Goal: Task Accomplishment & Management: Manage account settings

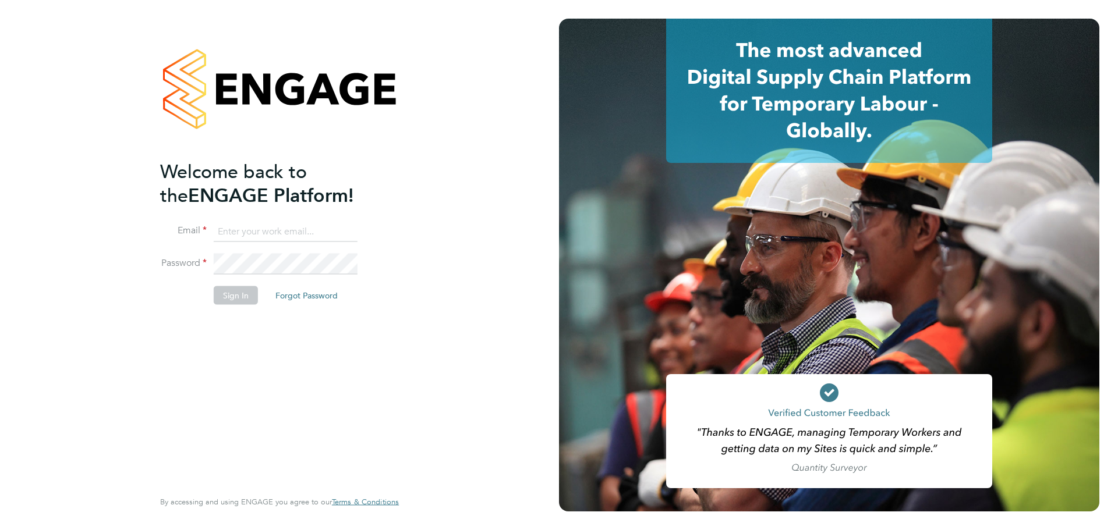
type input "Kirsty.collins@uk.g4s.com"
click at [237, 304] on button "Sign In" at bounding box center [236, 295] width 44 height 19
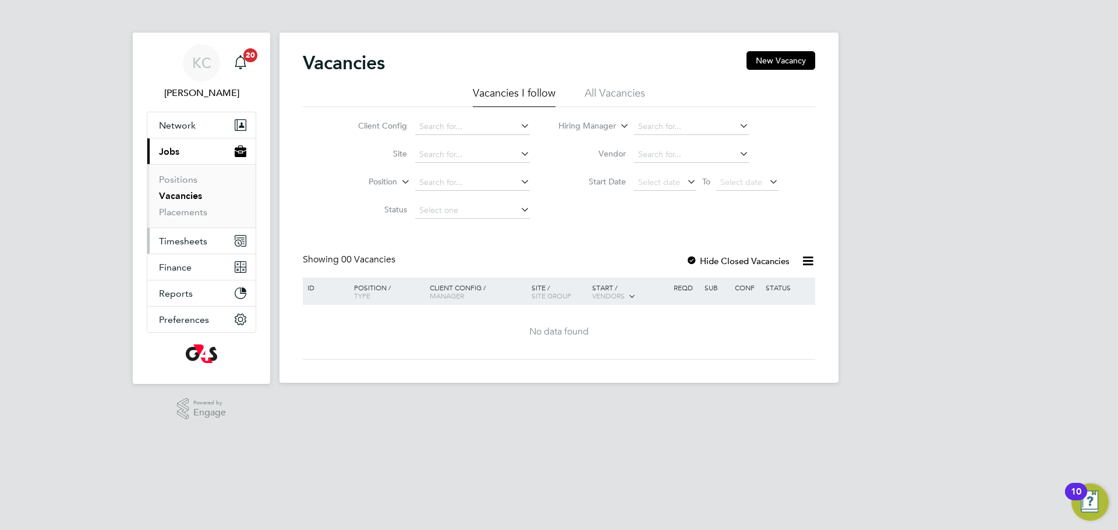
click at [169, 239] on span "Timesheets" at bounding box center [183, 241] width 48 height 11
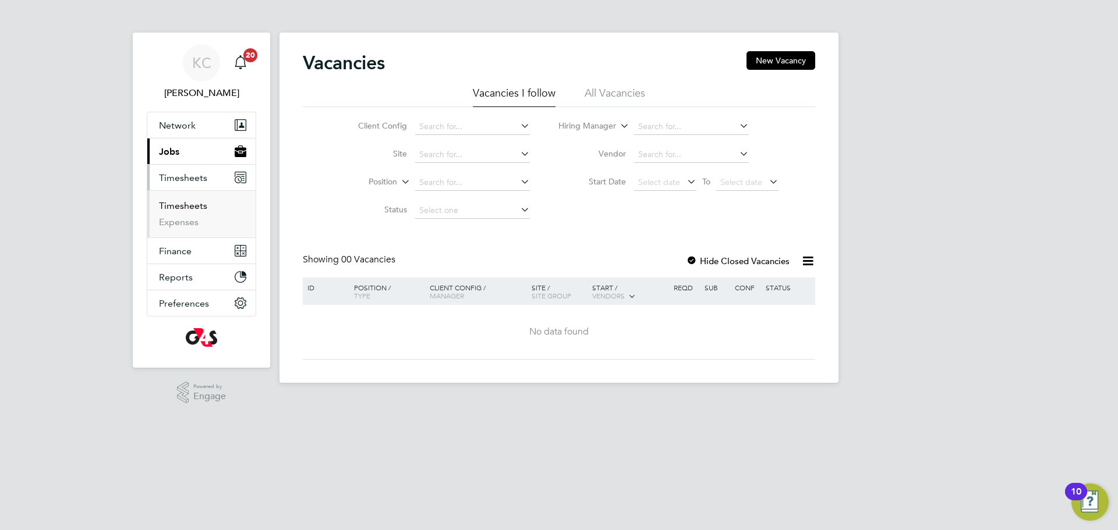
click at [183, 211] on link "Timesheets" at bounding box center [183, 205] width 48 height 11
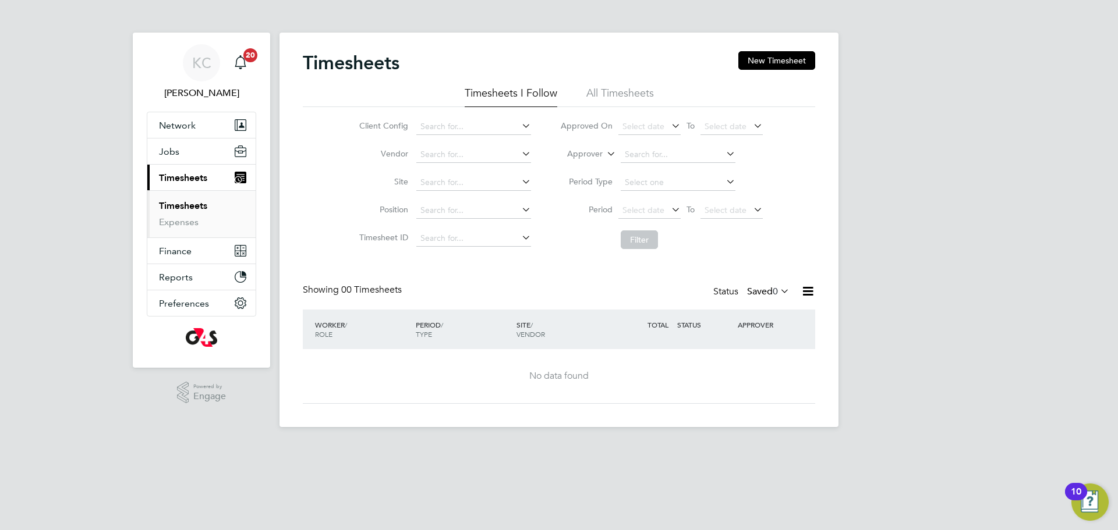
click at [751, 290] on label "Saved 0" at bounding box center [768, 292] width 42 height 12
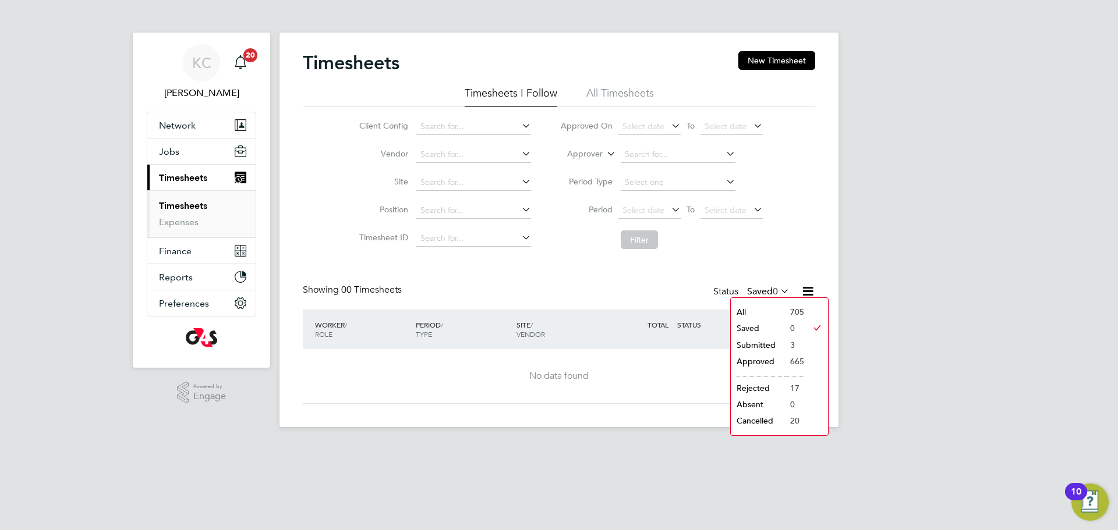
click at [756, 346] on li "Submitted" at bounding box center [758, 345] width 54 height 16
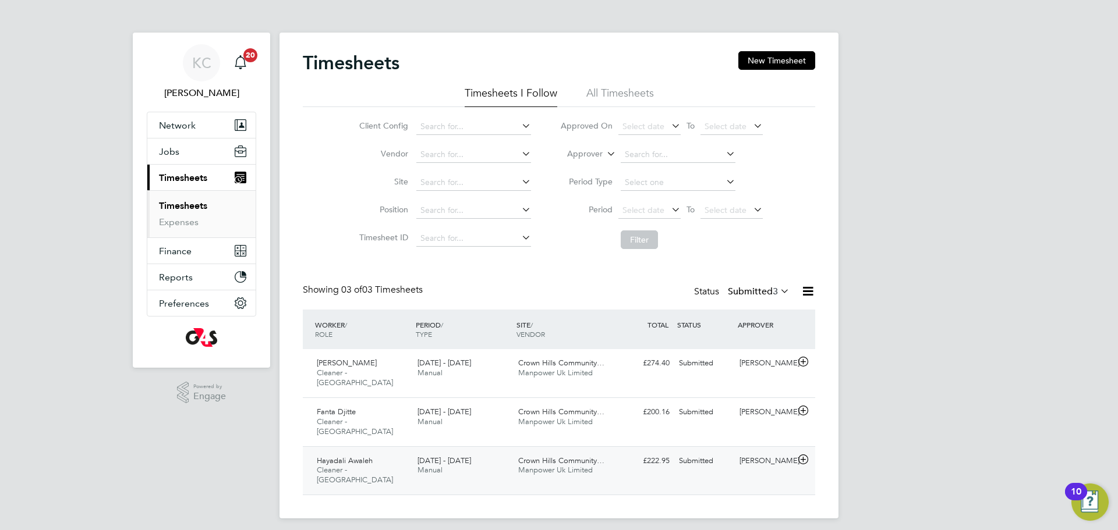
click at [334, 465] on span "Cleaner - [GEOGRAPHIC_DATA]" at bounding box center [355, 475] width 76 height 20
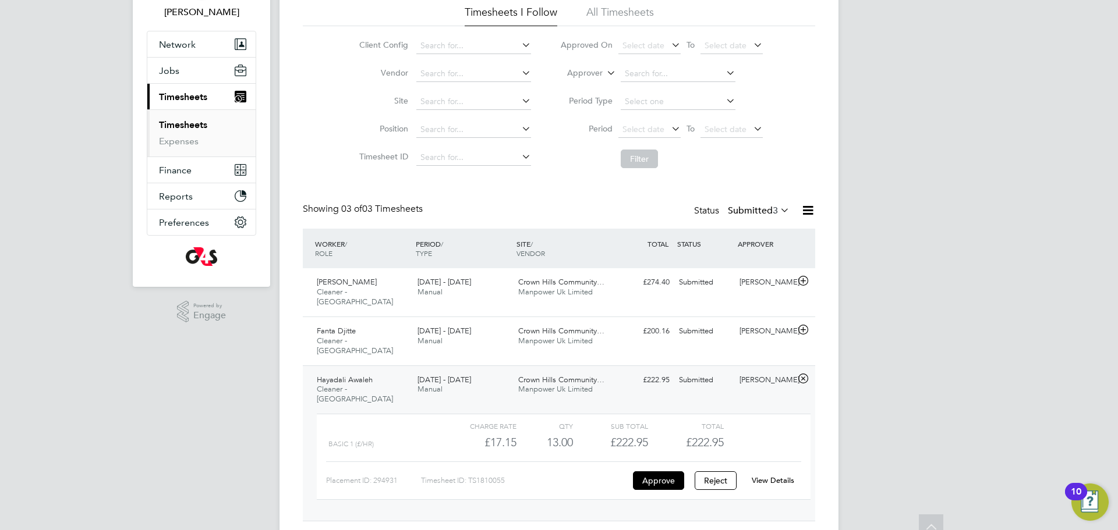
scroll to position [84, 0]
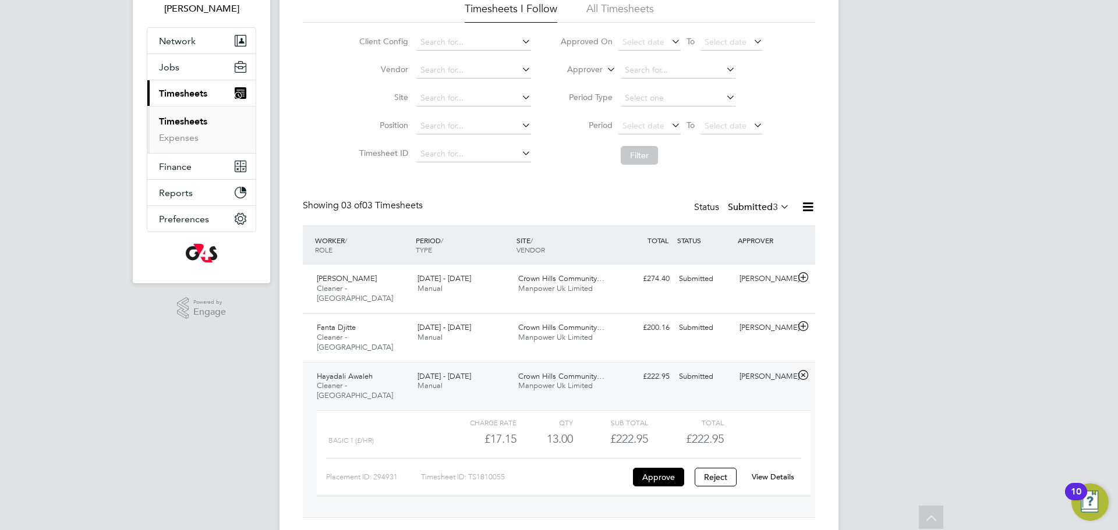
click at [788, 472] on link "View Details" at bounding box center [773, 477] width 42 height 10
click at [334, 322] on span "Fanta Djitte" at bounding box center [336, 327] width 39 height 10
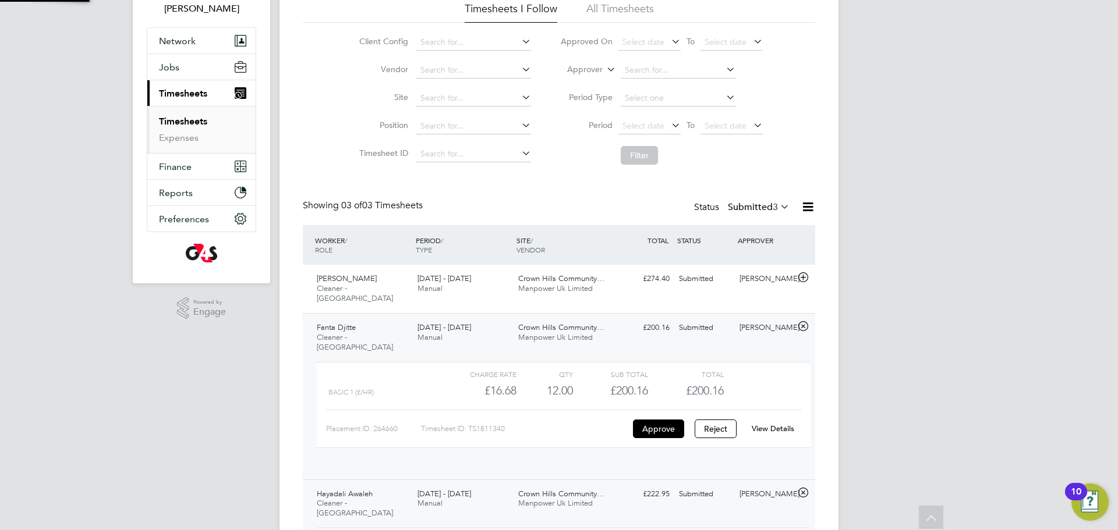
scroll to position [20, 114]
click at [772, 424] on link "View Details" at bounding box center [773, 429] width 42 height 10
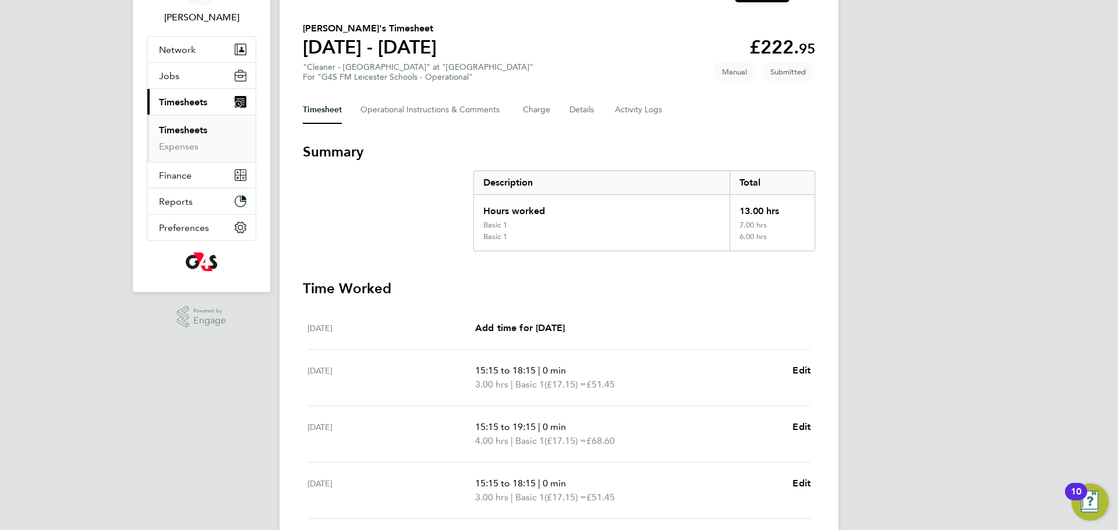
scroll to position [79, 0]
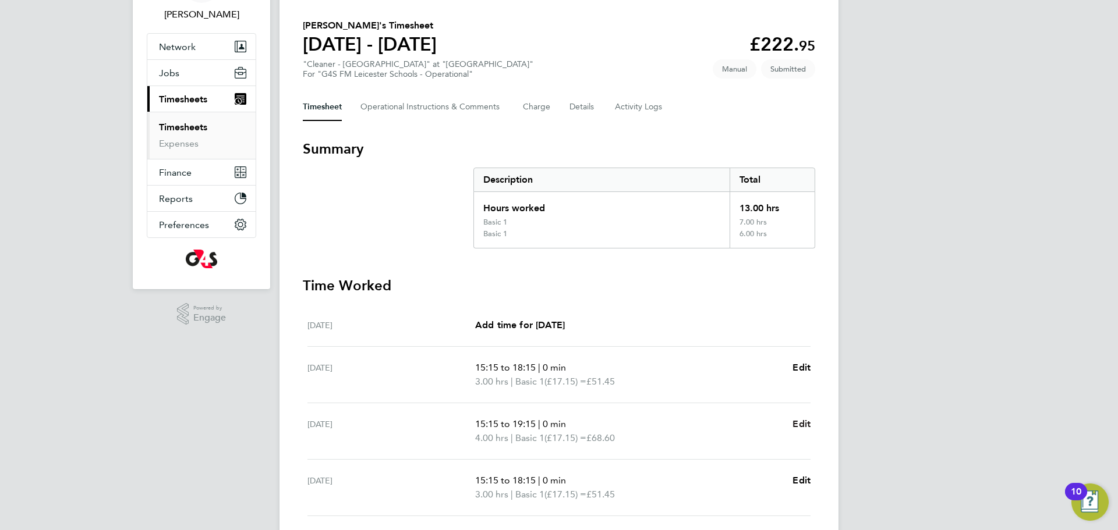
click at [797, 421] on span "Edit" at bounding box center [801, 424] width 18 height 11
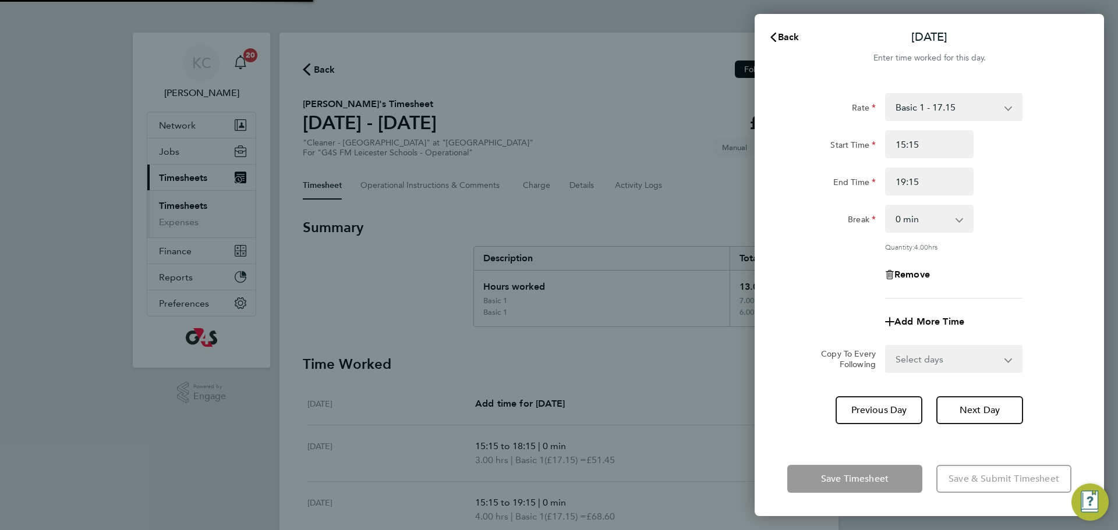
click at [147, 165] on button "Current page: Timesheets" at bounding box center [201, 178] width 108 height 26
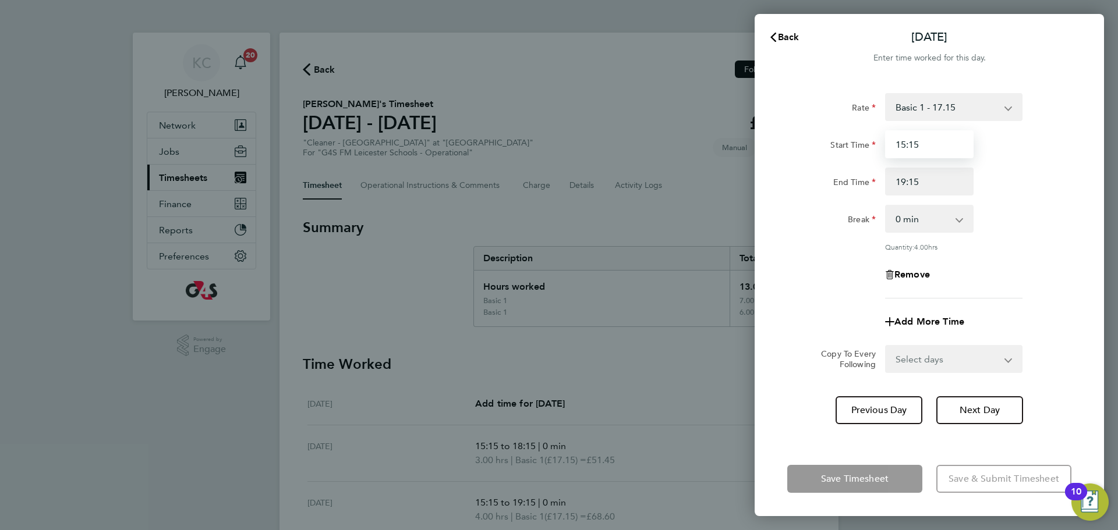
click at [926, 150] on input "15:15" at bounding box center [929, 144] width 88 height 28
type input "1"
click at [926, 185] on input "19:15" at bounding box center [929, 182] width 88 height 28
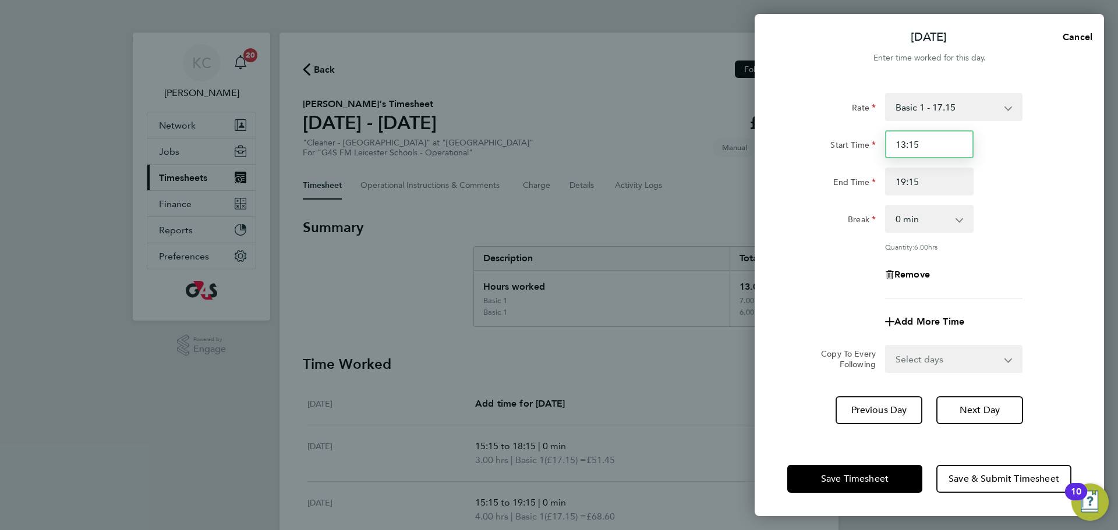
click at [906, 142] on input "13:15" at bounding box center [929, 144] width 88 height 28
type input "15:15"
click at [991, 405] on span "Next Day" at bounding box center [979, 411] width 40 height 12
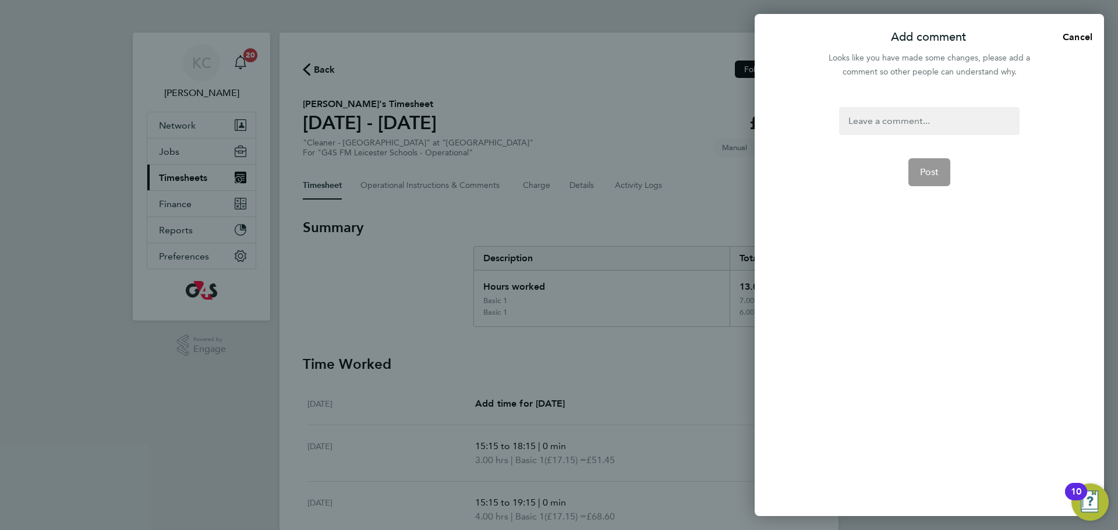
click at [882, 117] on div at bounding box center [929, 121] width 180 height 28
click at [882, 118] on div at bounding box center [929, 121] width 180 height 28
click at [927, 165] on button "Post" at bounding box center [929, 172] width 42 height 28
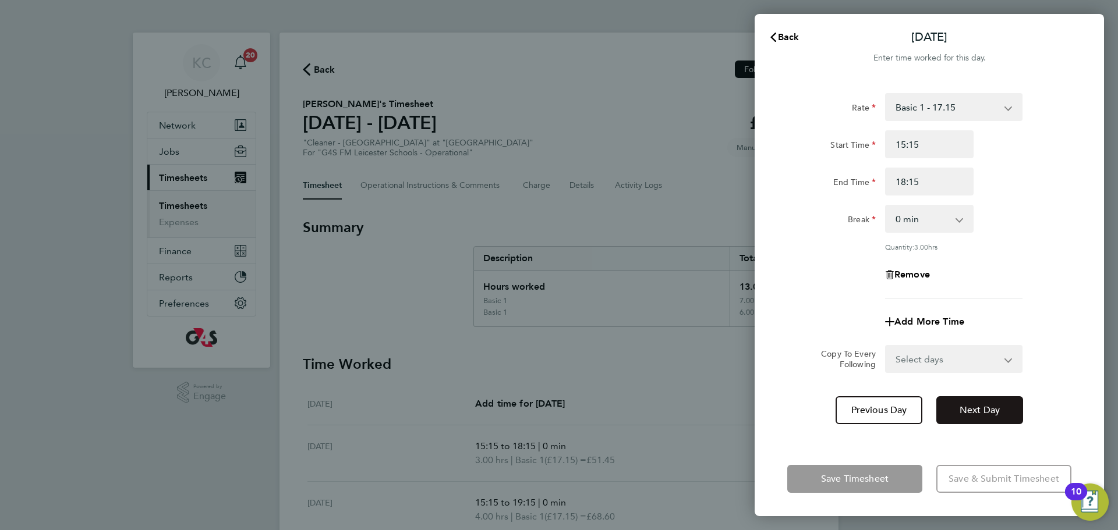
click at [961, 406] on span "Next Day" at bounding box center [979, 411] width 40 height 12
click at [771, 39] on icon "button" at bounding box center [772, 37] width 9 height 9
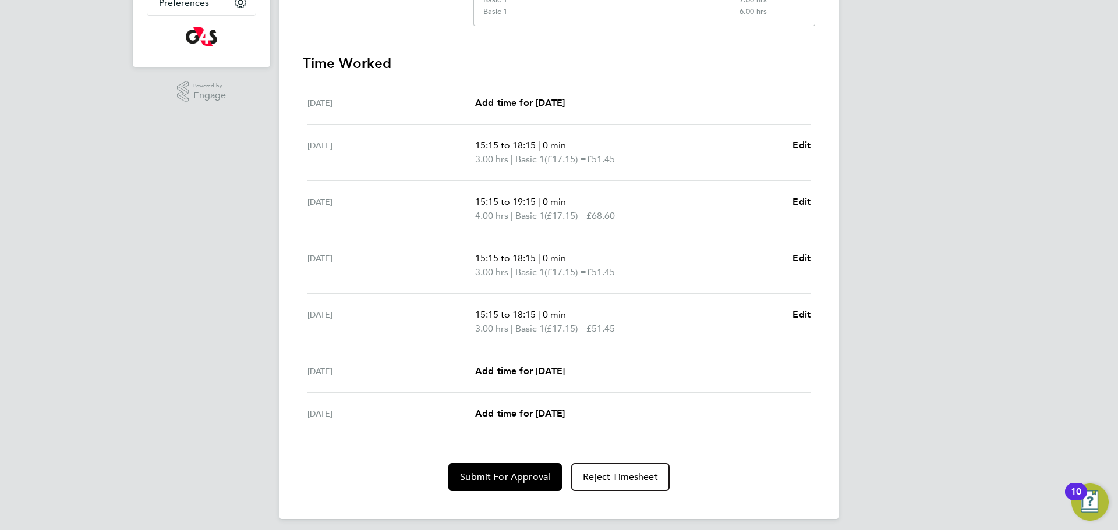
scroll to position [309, 0]
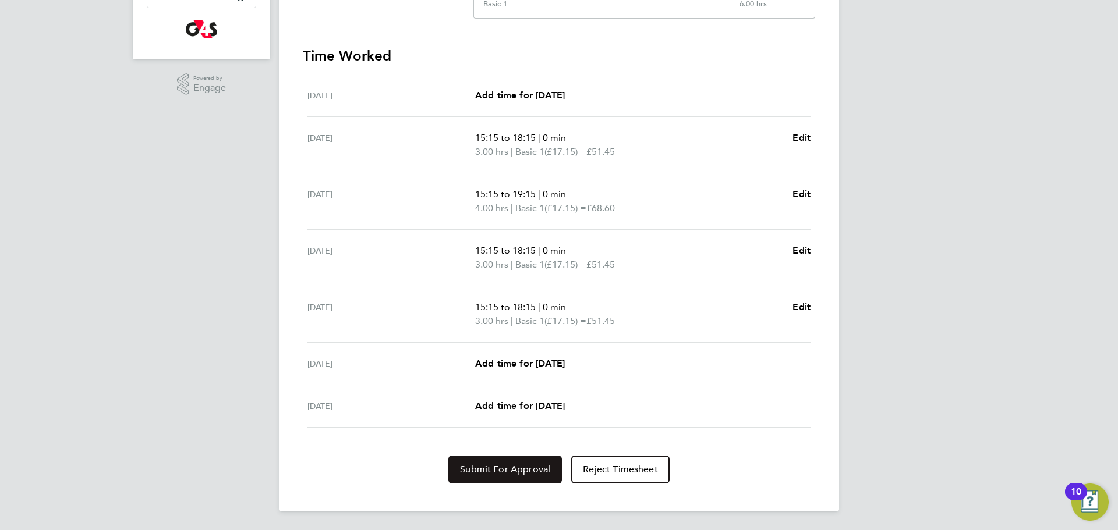
click at [493, 464] on span "Submit For Approval" at bounding box center [505, 470] width 90 height 12
click at [497, 476] on button "Approve Timesheet" at bounding box center [505, 470] width 109 height 28
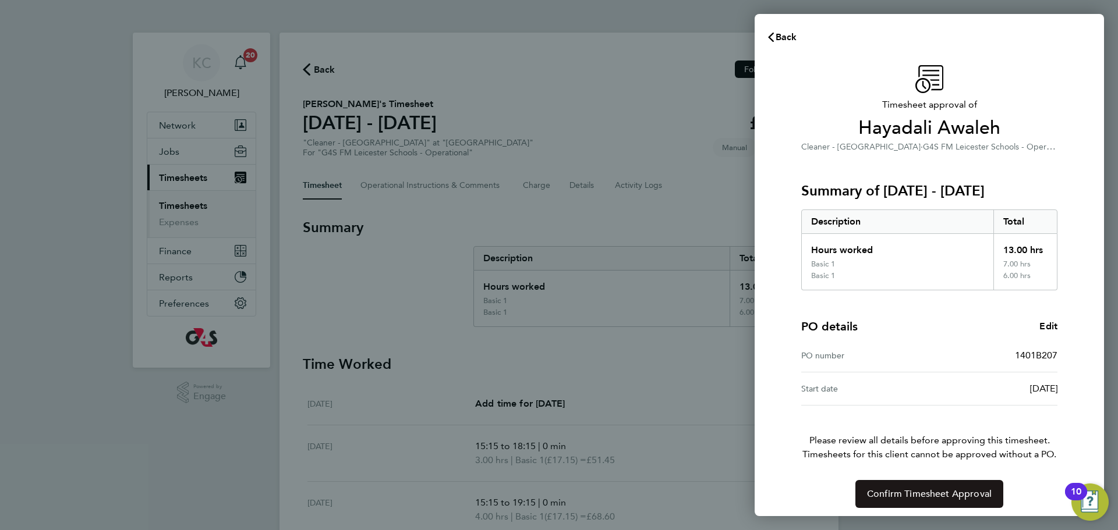
click at [938, 487] on button "Confirm Timesheet Approval" at bounding box center [929, 494] width 148 height 28
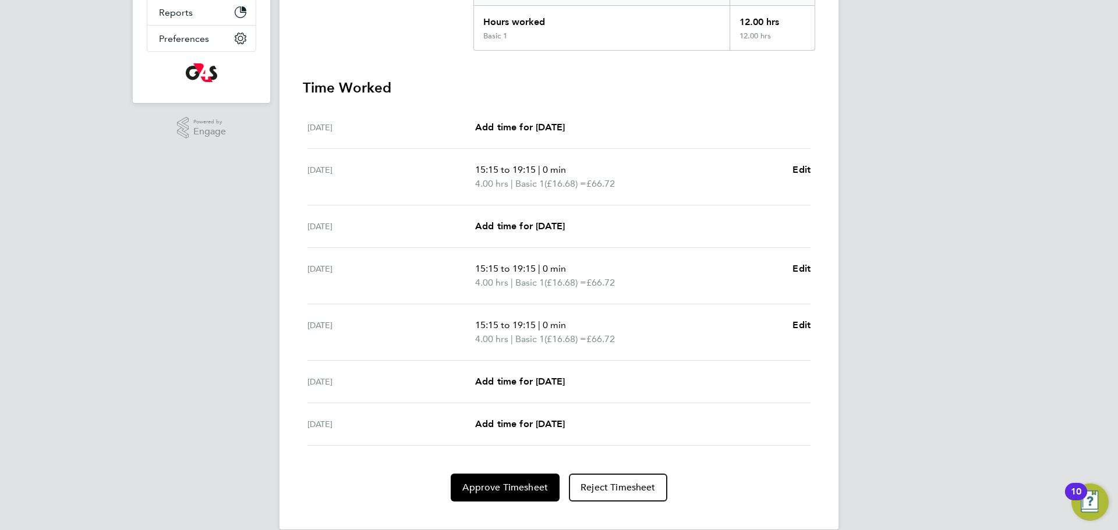
scroll to position [283, 0]
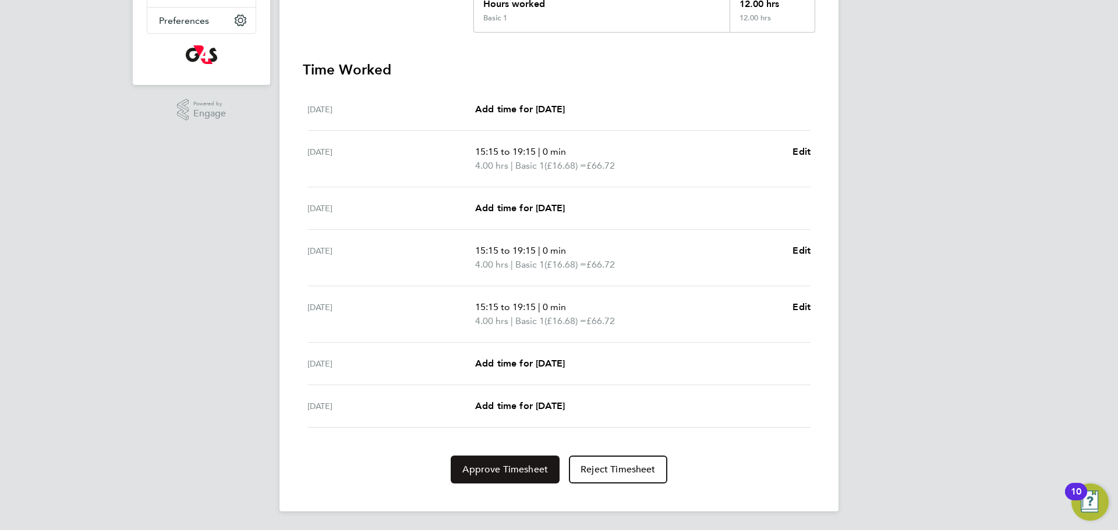
click at [495, 467] on span "Approve Timesheet" at bounding box center [505, 470] width 86 height 12
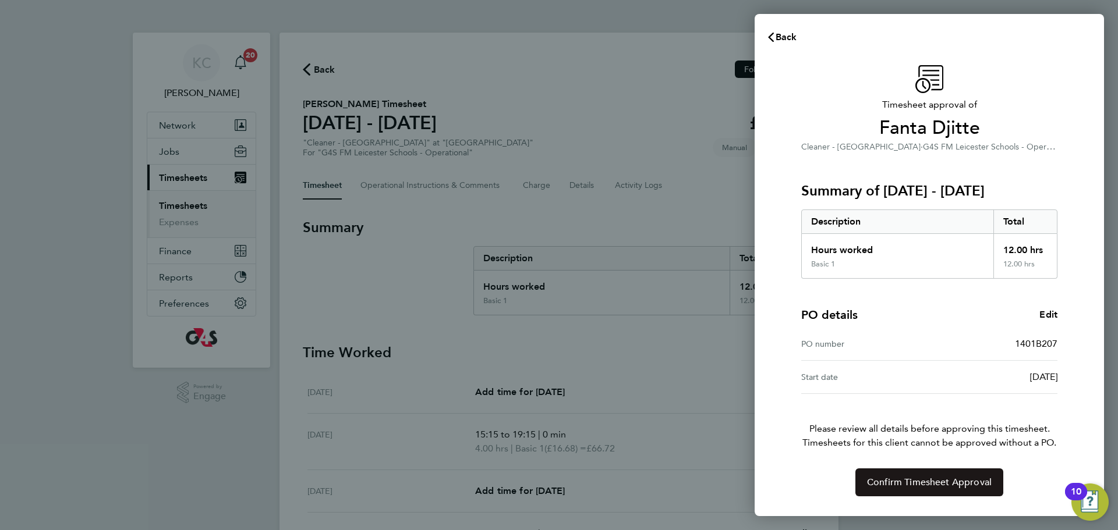
click at [903, 487] on span "Confirm Timesheet Approval" at bounding box center [929, 483] width 125 height 12
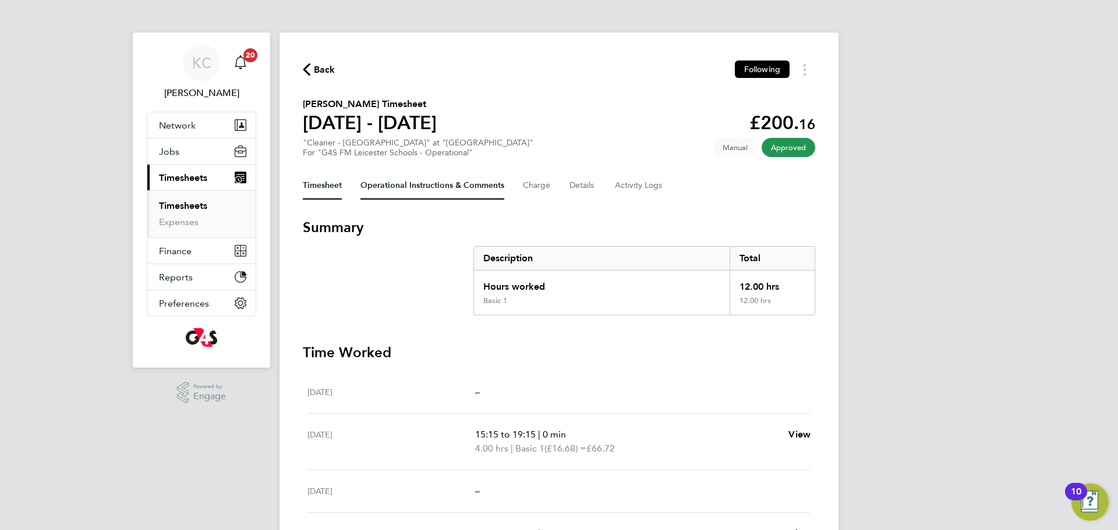
click at [431, 185] on Comments-tab "Operational Instructions & Comments" at bounding box center [432, 186] width 144 height 28
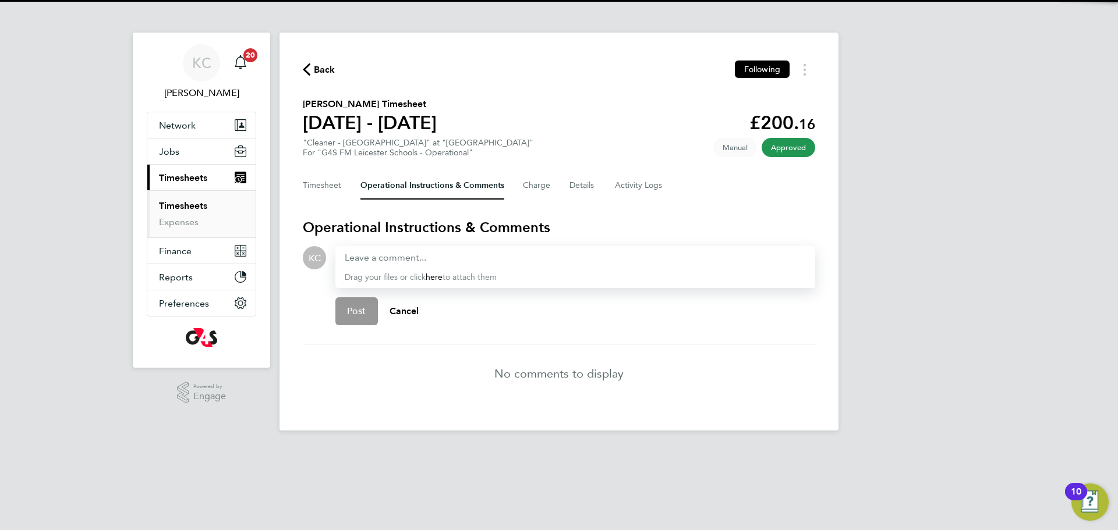
click at [455, 247] on div "Drag your files or click here to attach them" at bounding box center [575, 267] width 480 height 42
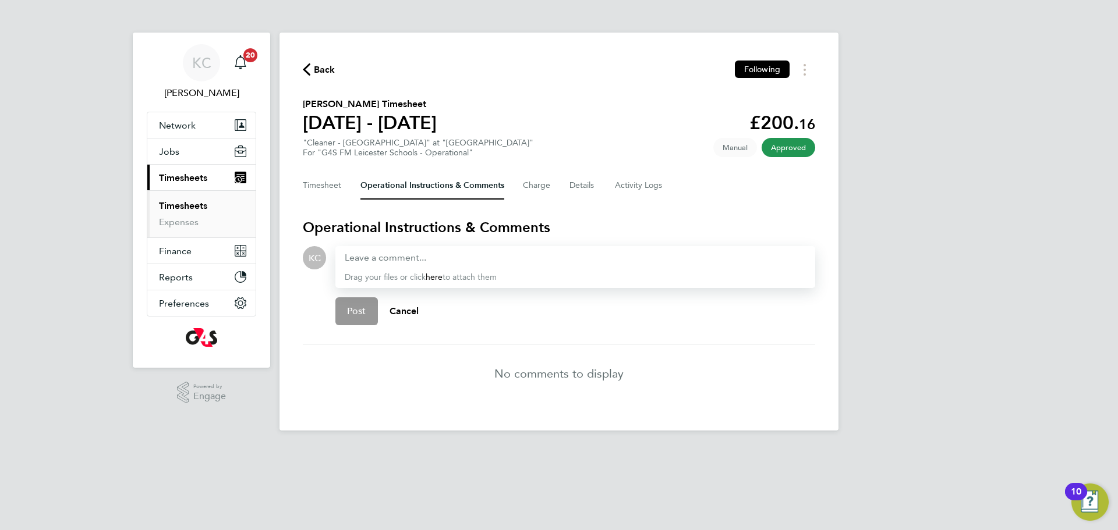
click at [360, 254] on div at bounding box center [575, 258] width 461 height 14
click at [362, 255] on div at bounding box center [575, 258] width 461 height 14
click at [147, 165] on button "Current page: Timesheets" at bounding box center [201, 178] width 108 height 26
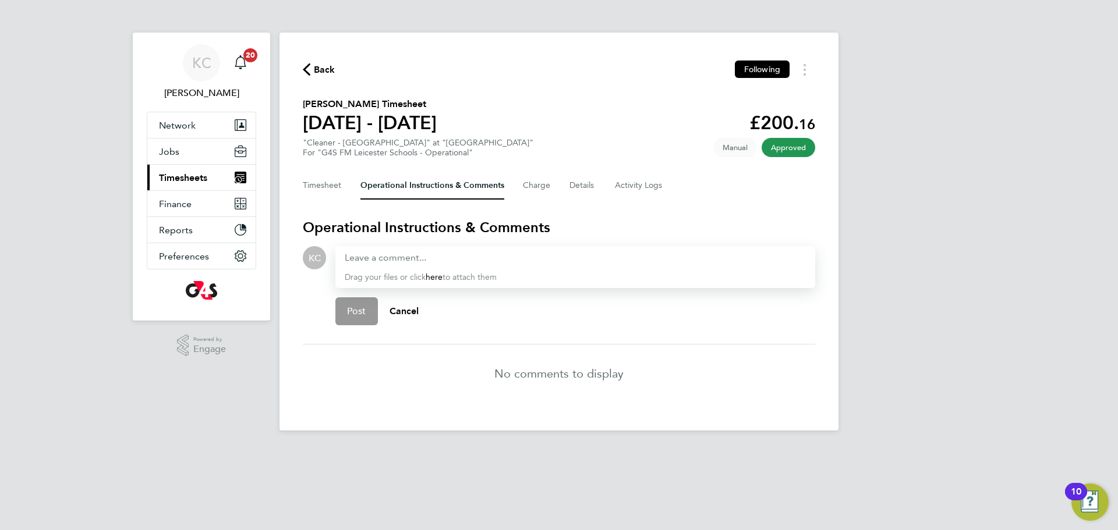
click at [147, 165] on button "Current page: Timesheets" at bounding box center [201, 178] width 108 height 26
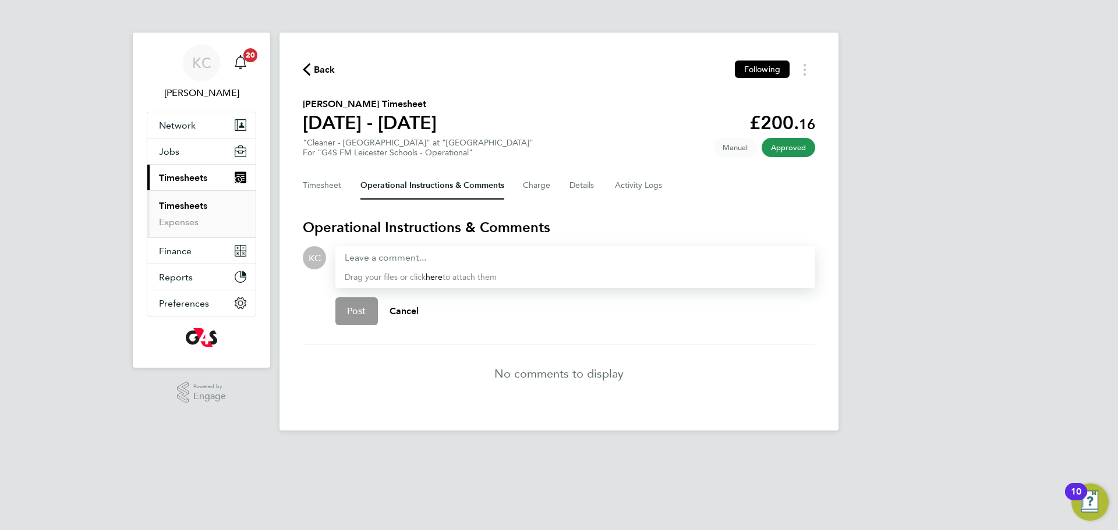
click at [147, 165] on button "Current page: Timesheets" at bounding box center [201, 178] width 108 height 26
click at [365, 256] on div at bounding box center [575, 258] width 461 height 14
click at [350, 311] on span "Post" at bounding box center [356, 312] width 19 height 12
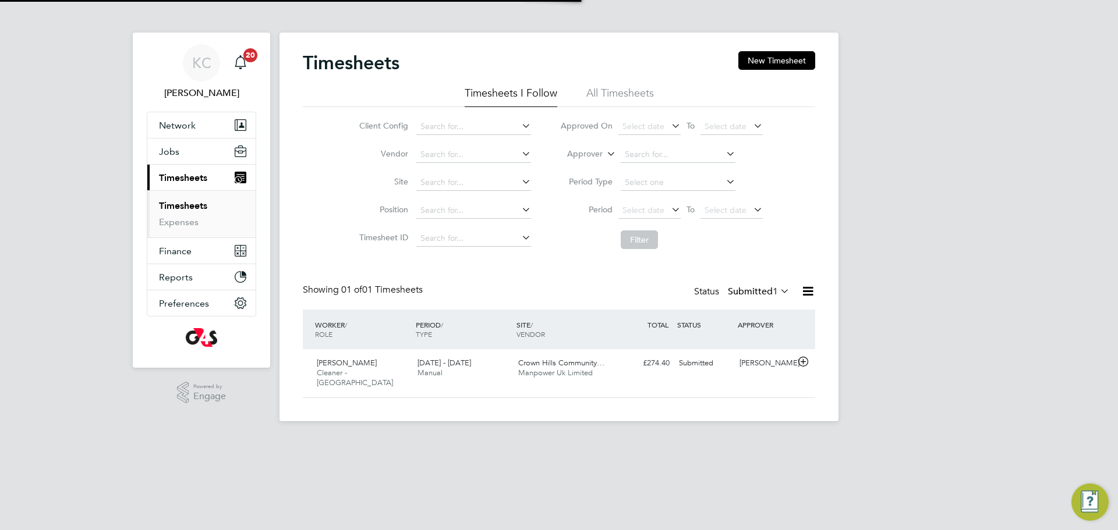
scroll to position [30, 101]
click at [496, 366] on div "[DATE] - [DATE] Manual" at bounding box center [463, 368] width 101 height 29
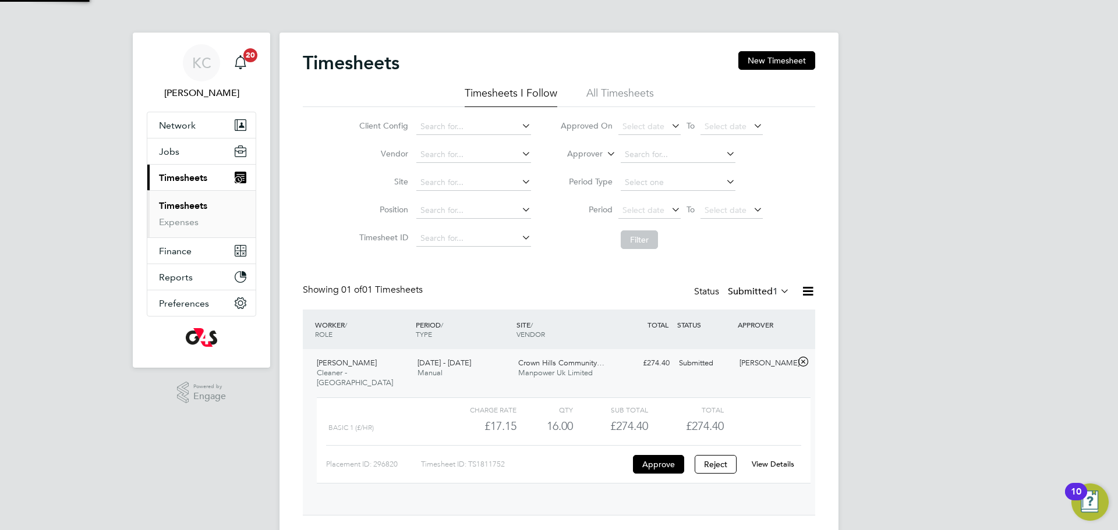
scroll to position [20, 114]
click at [777, 459] on link "View Details" at bounding box center [773, 464] width 42 height 10
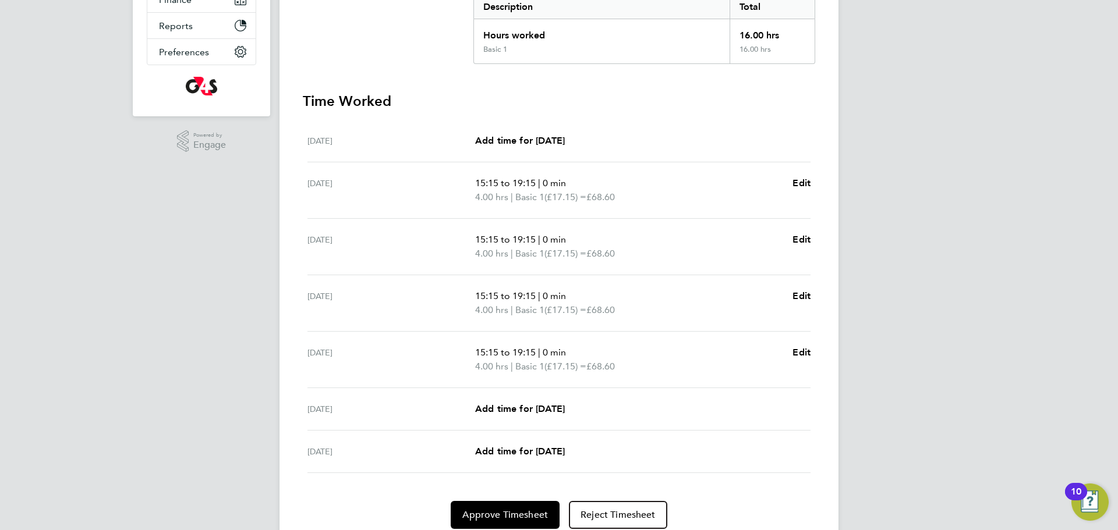
scroll to position [297, 0]
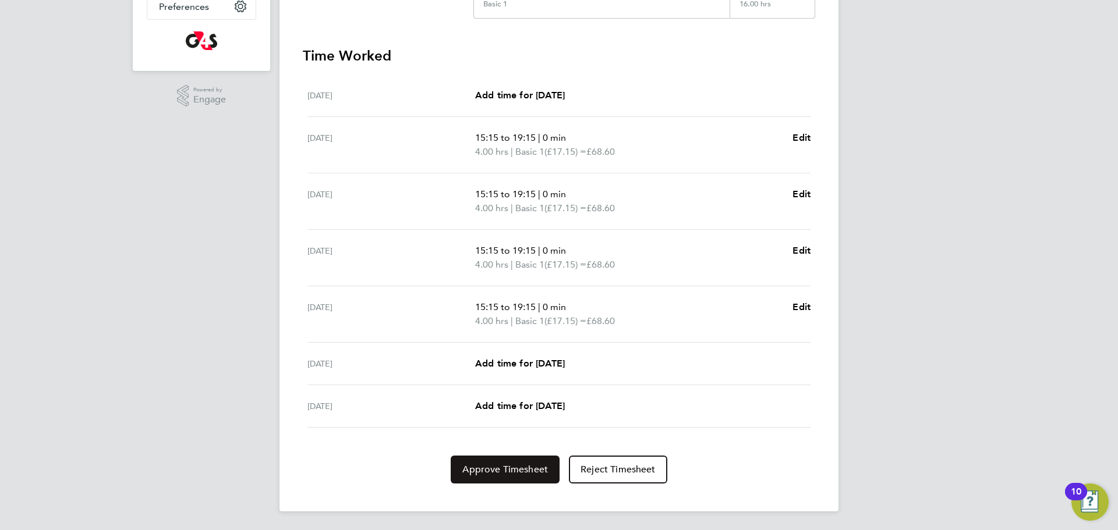
click at [514, 477] on button "Approve Timesheet" at bounding box center [505, 470] width 109 height 28
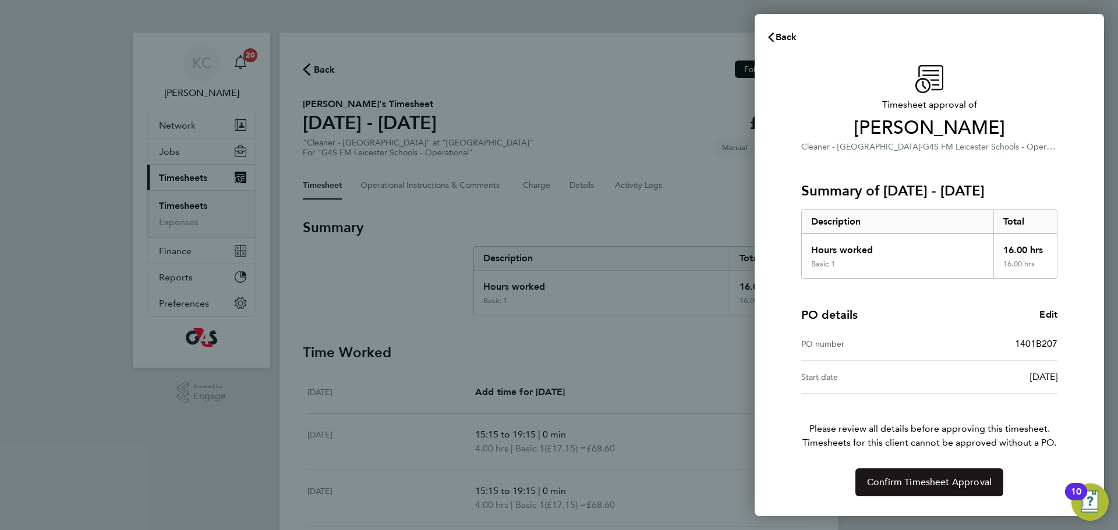
click at [912, 484] on span "Confirm Timesheet Approval" at bounding box center [929, 483] width 125 height 12
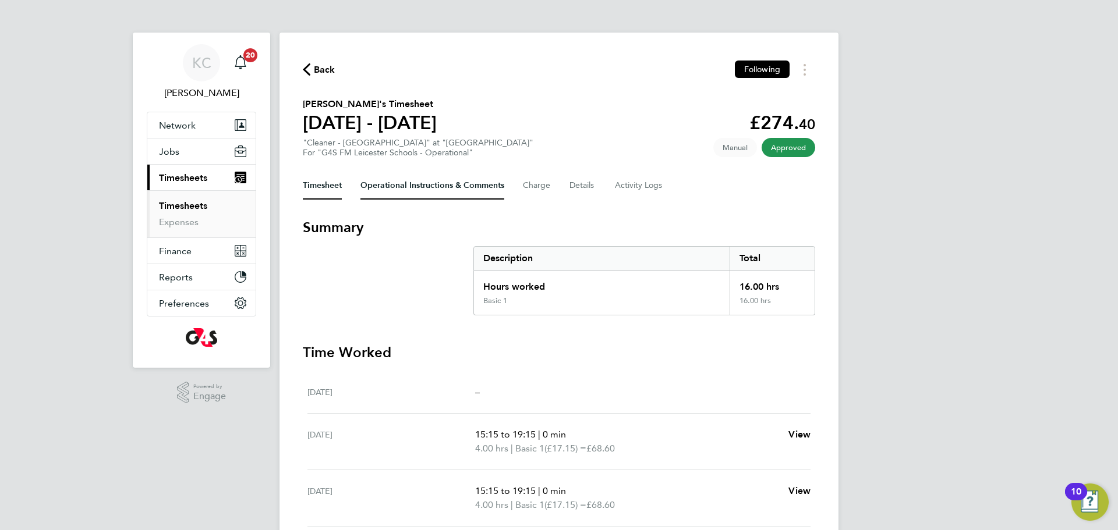
click at [421, 185] on Comments-tab "Operational Instructions & Comments" at bounding box center [432, 186] width 144 height 28
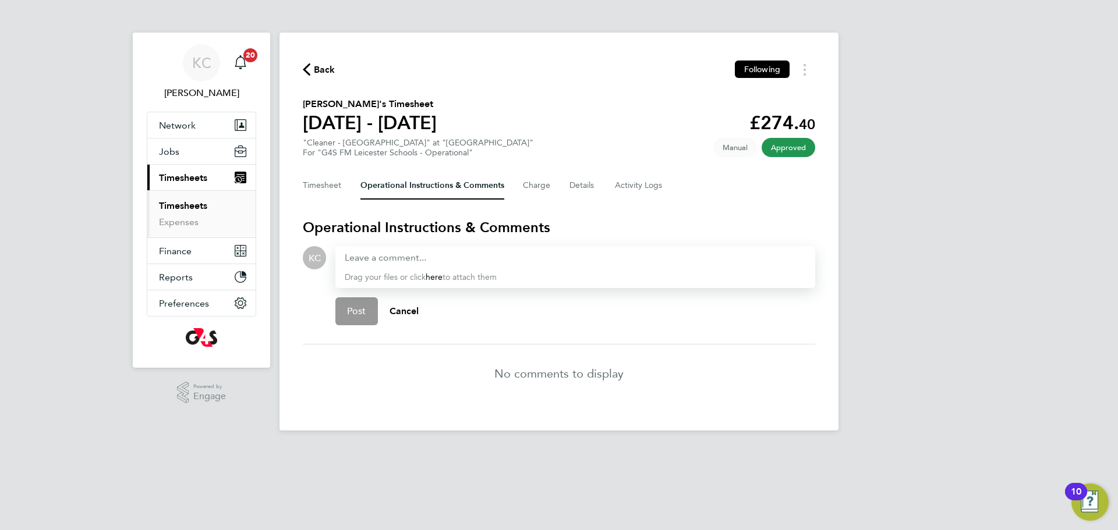
click at [147, 165] on button "Current page: Timesheets" at bounding box center [201, 178] width 108 height 26
click at [507, 261] on div at bounding box center [575, 258] width 461 height 14
click at [353, 316] on span "Post" at bounding box center [356, 312] width 19 height 12
